Goal: Find specific page/section: Find specific page/section

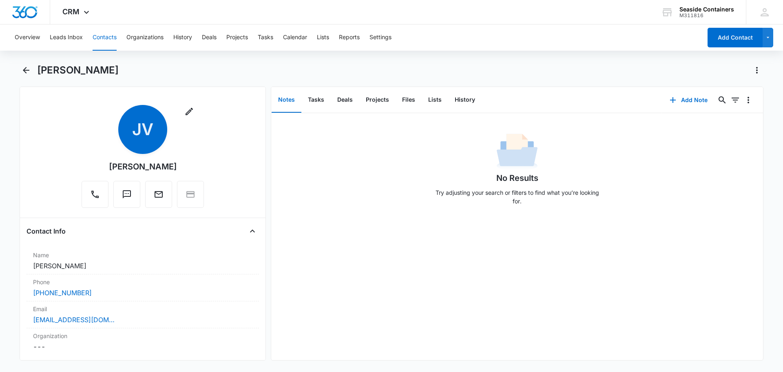
click at [105, 37] on button "Contacts" at bounding box center [105, 37] width 24 height 26
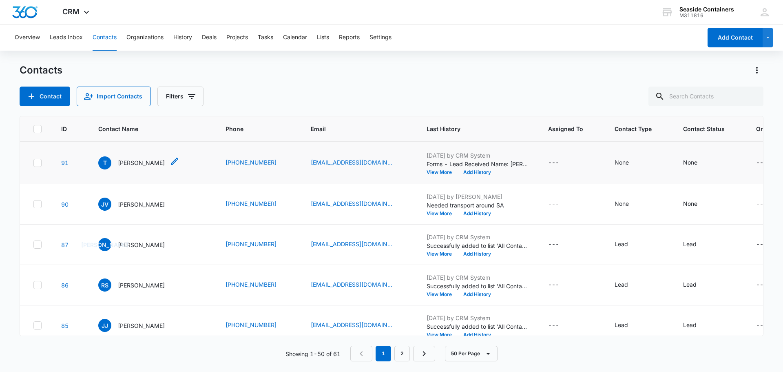
click at [125, 166] on p "[PERSON_NAME]" at bounding box center [141, 162] width 47 height 9
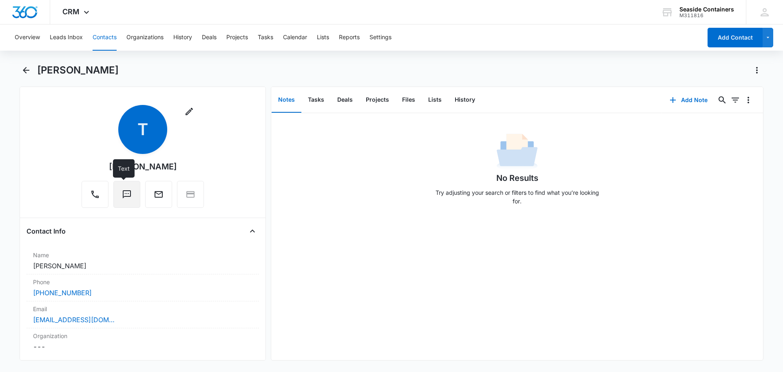
click at [123, 192] on icon "Text" at bounding box center [127, 194] width 8 height 8
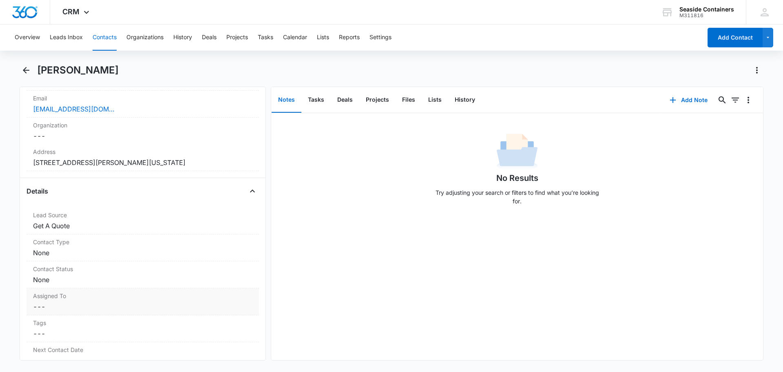
scroll to position [245, 0]
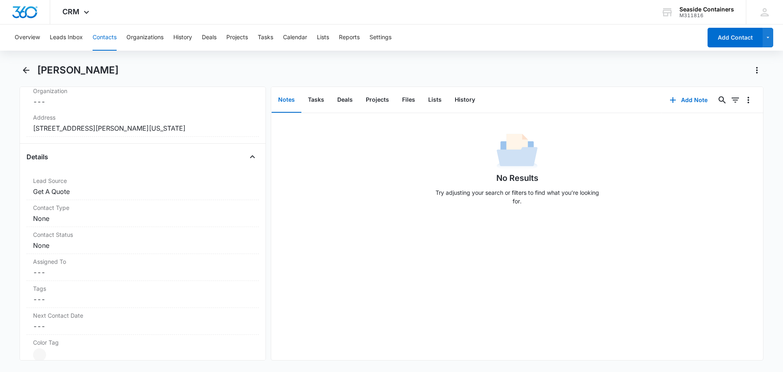
click at [103, 36] on button "Contacts" at bounding box center [105, 37] width 24 height 26
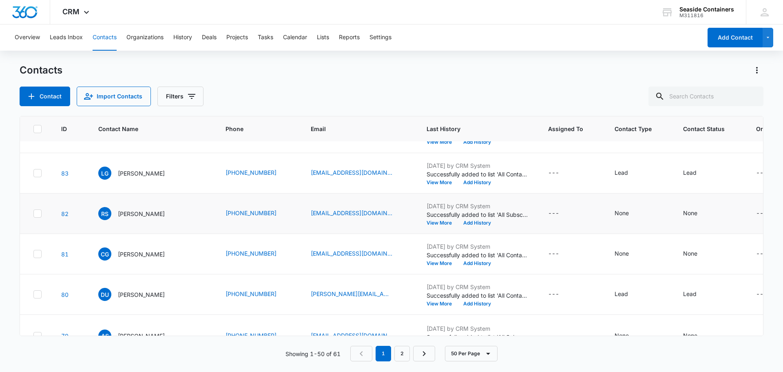
scroll to position [245, 0]
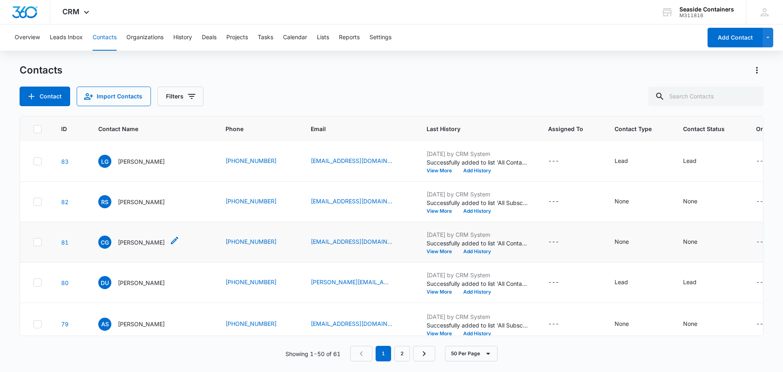
click at [129, 246] on p "[PERSON_NAME]" at bounding box center [141, 242] width 47 height 9
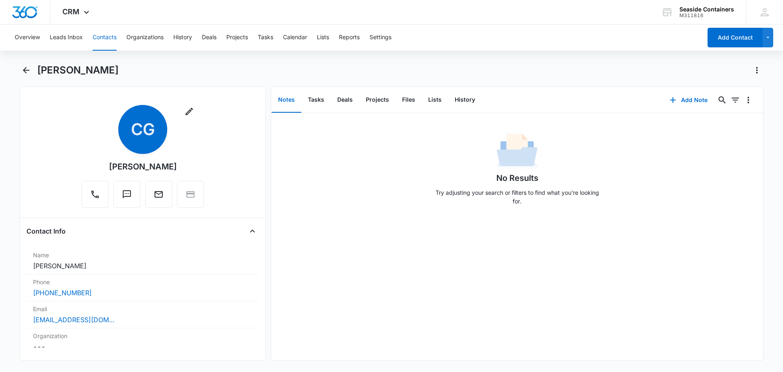
click at [100, 34] on button "Contacts" at bounding box center [105, 37] width 24 height 26
click at [123, 193] on icon "Text" at bounding box center [127, 194] width 10 height 10
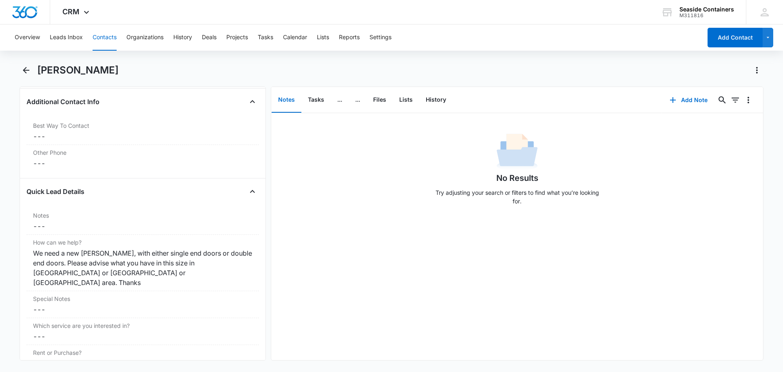
scroll to position [612, 0]
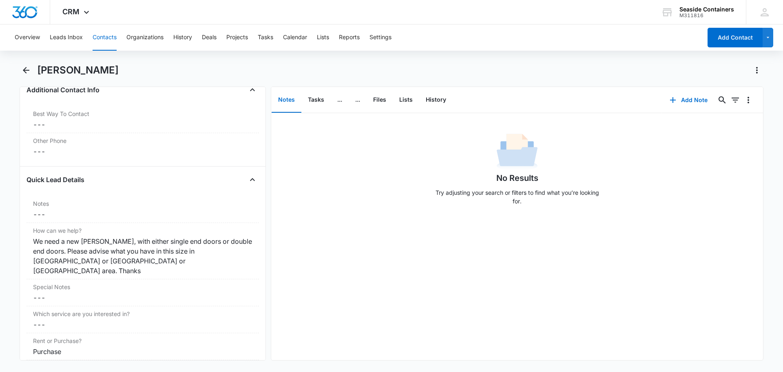
click at [102, 34] on button "Contacts" at bounding box center [105, 37] width 24 height 26
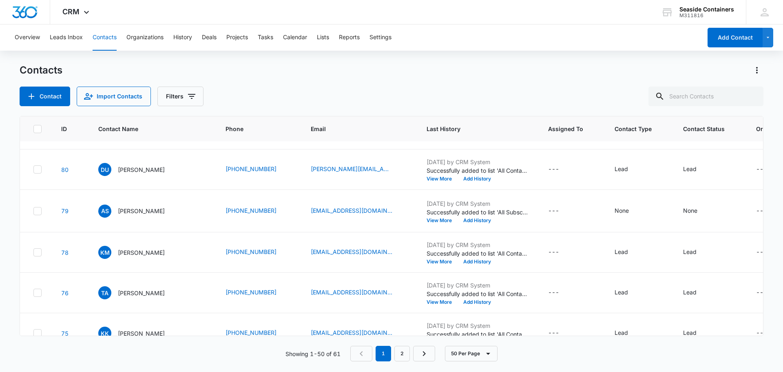
scroll to position [367, 0]
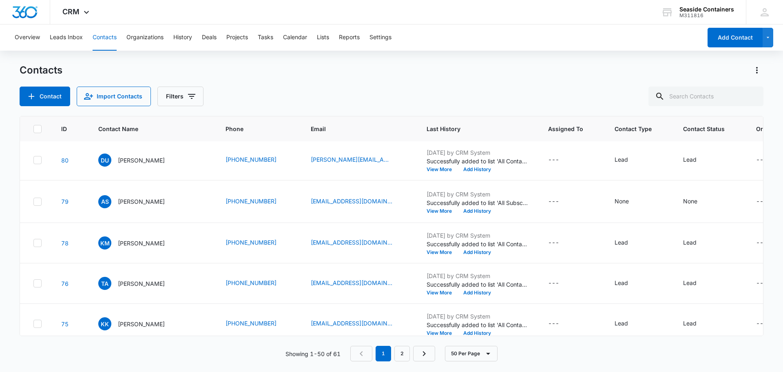
click at [128, 124] on p "[PERSON_NAME]" at bounding box center [141, 119] width 47 height 9
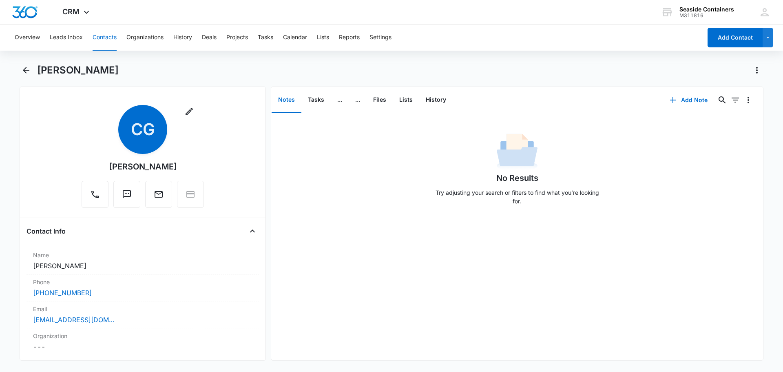
scroll to position [122, 0]
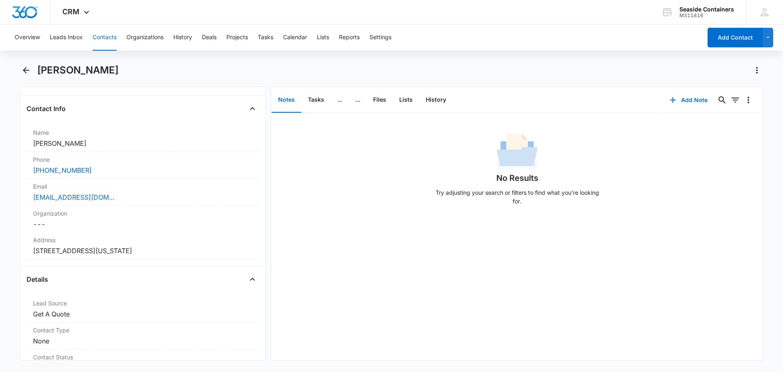
click at [100, 36] on button "Contacts" at bounding box center [105, 37] width 24 height 26
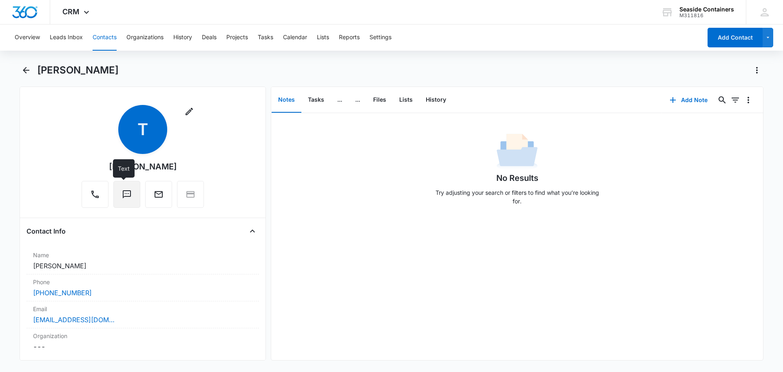
click at [119, 189] on button "Text" at bounding box center [126, 194] width 27 height 27
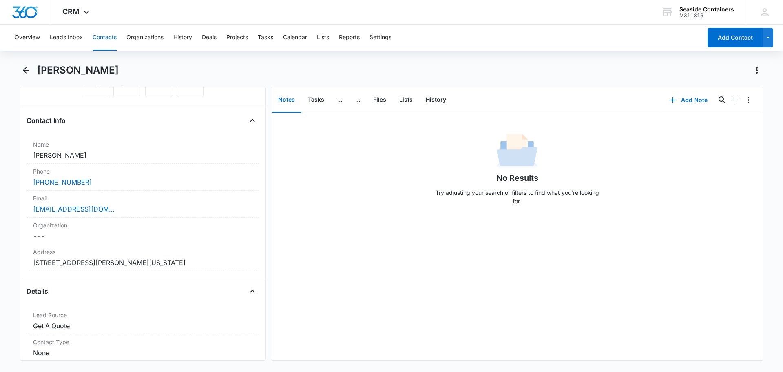
scroll to position [122, 0]
